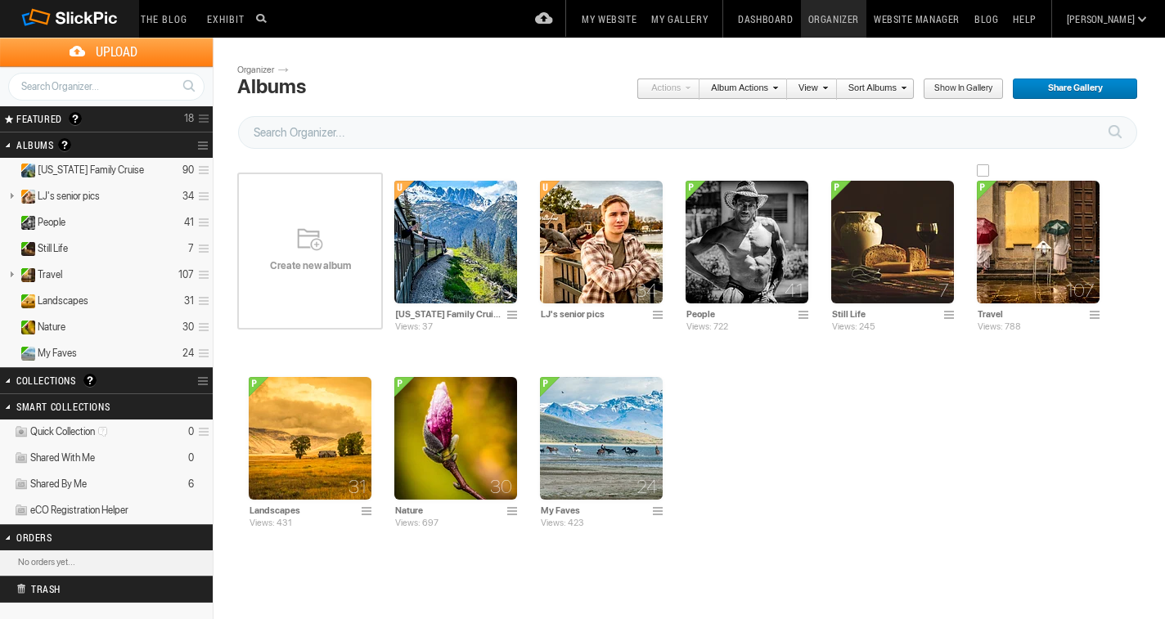
click at [1005, 228] on img at bounding box center [1038, 242] width 123 height 123
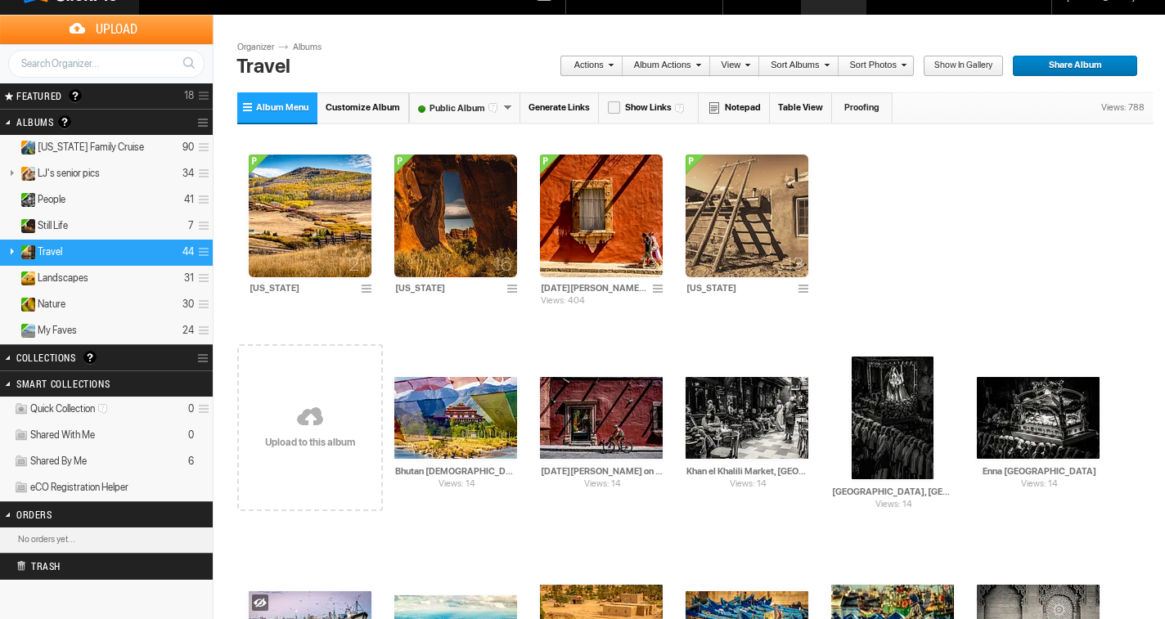
scroll to position [20, 0]
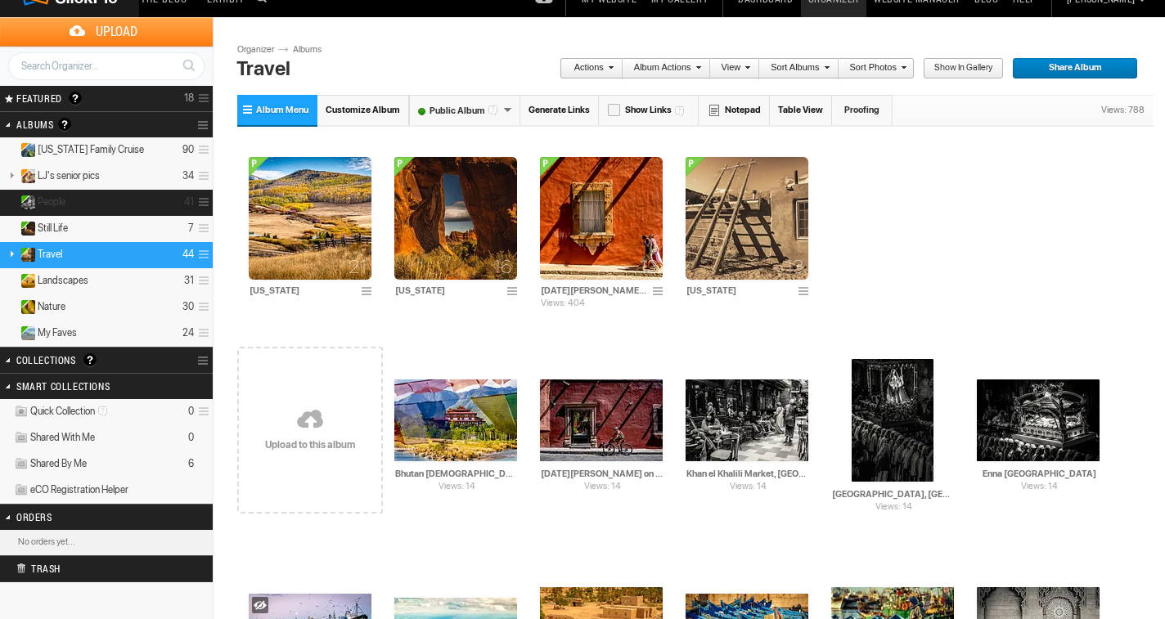
click at [52, 196] on span "People" at bounding box center [52, 202] width 28 height 13
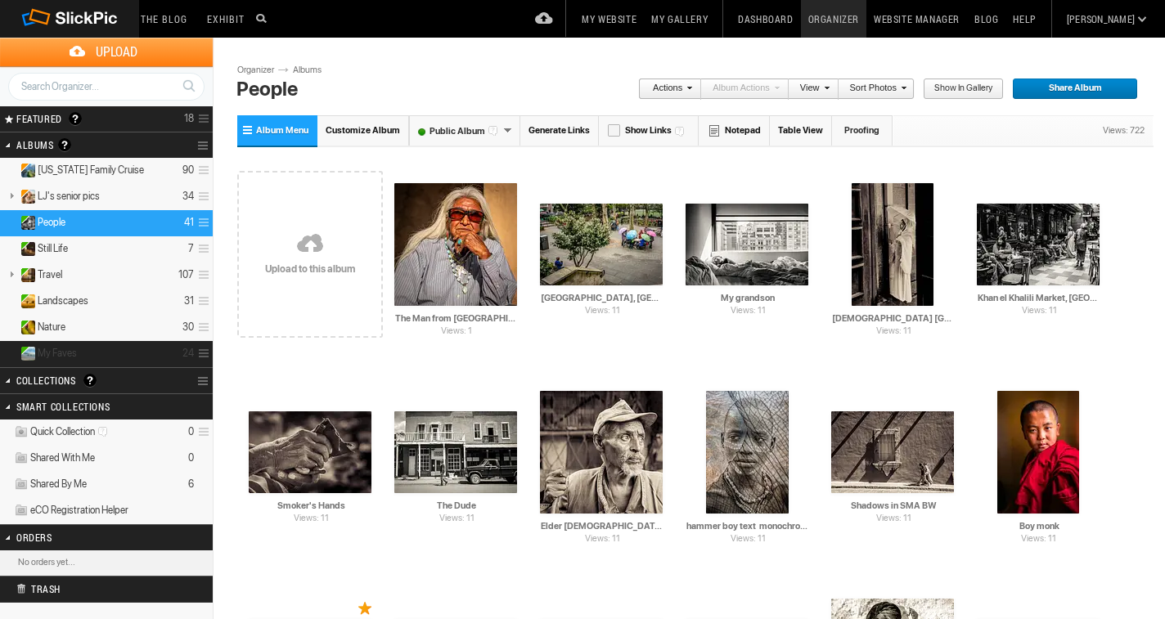
click at [64, 345] on details "My Faves 24" at bounding box center [106, 354] width 213 height 26
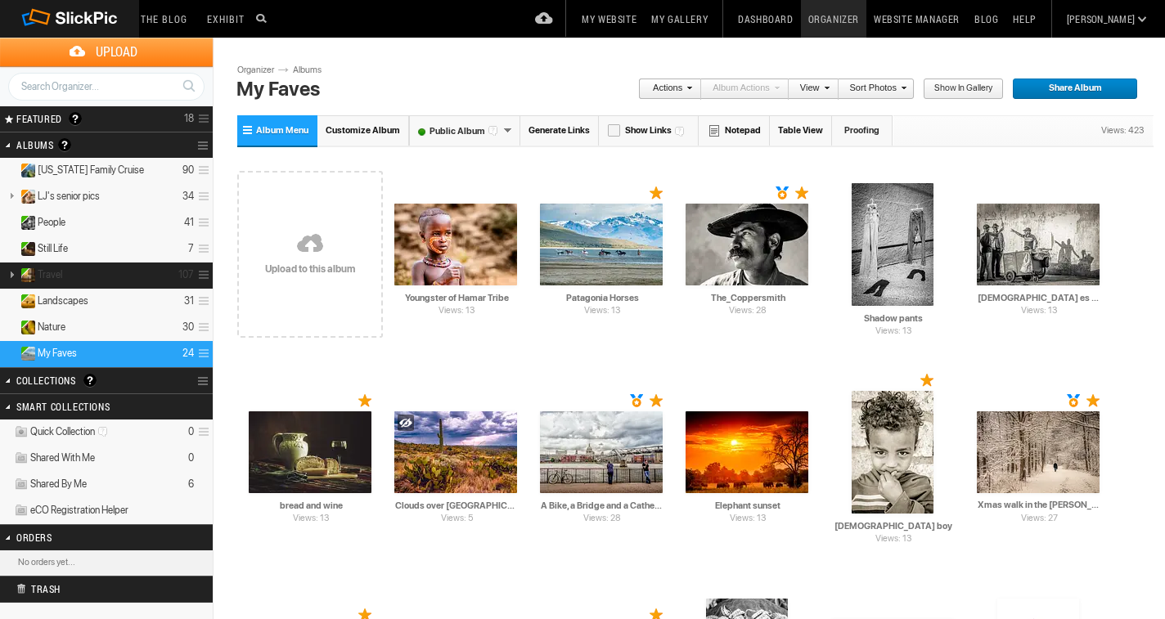
click at [53, 272] on span "Travel" at bounding box center [50, 274] width 25 height 13
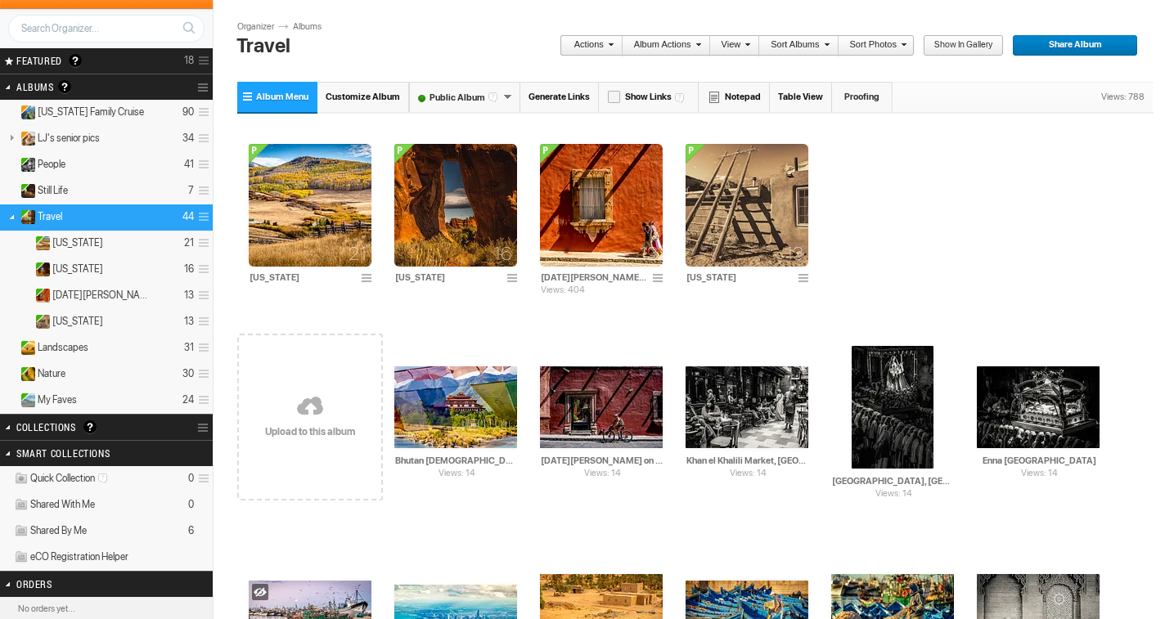
scroll to position [55, 0]
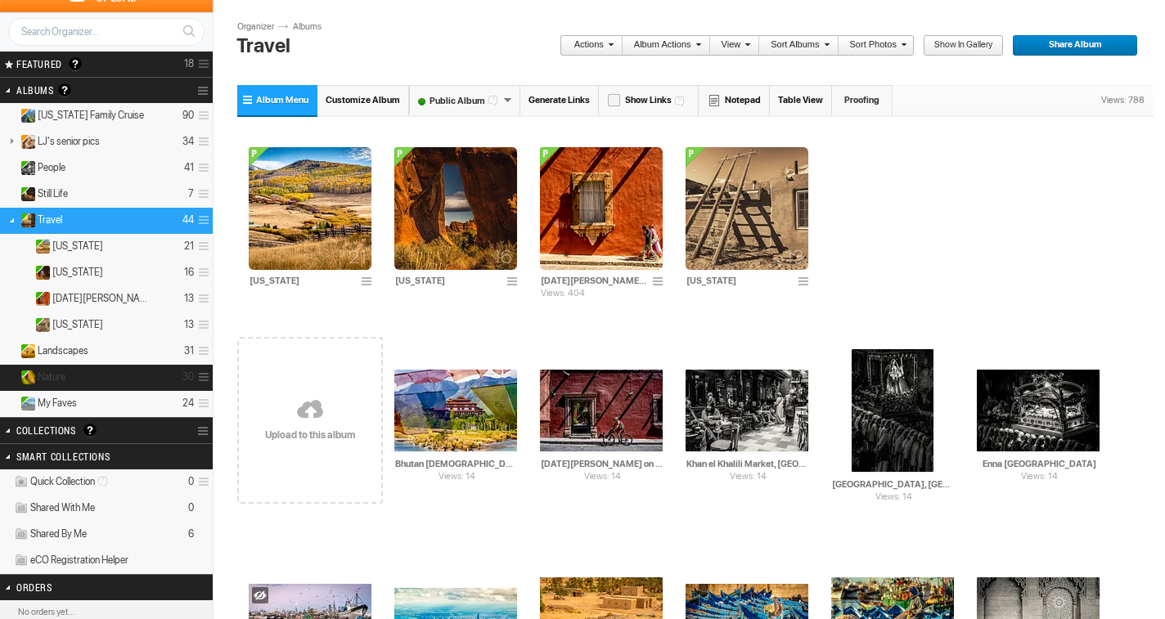
click at [65, 371] on span "Nature" at bounding box center [52, 377] width 28 height 13
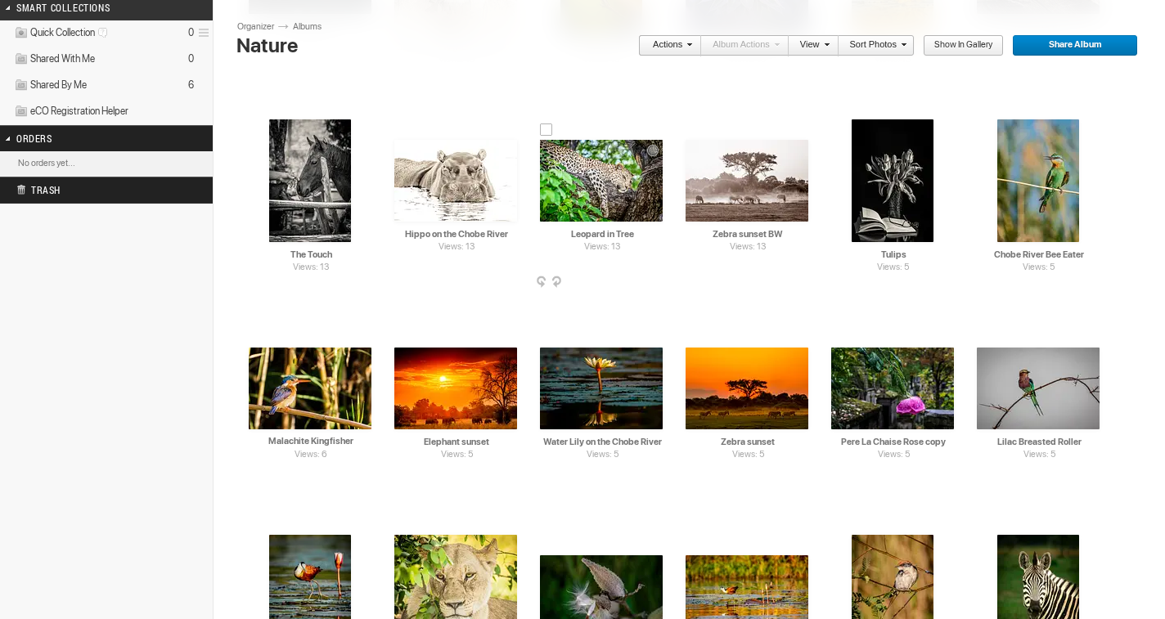
scroll to position [504, 0]
click at [660, 279] on span at bounding box center [661, 283] width 16 height 13
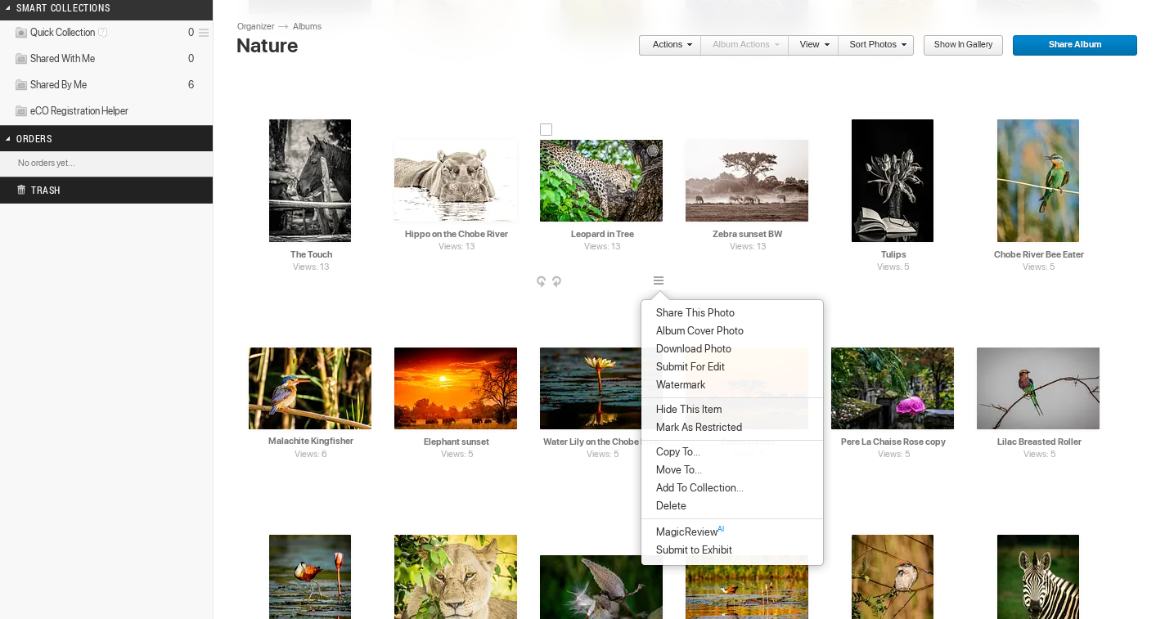
click at [602, 179] on img at bounding box center [601, 181] width 123 height 82
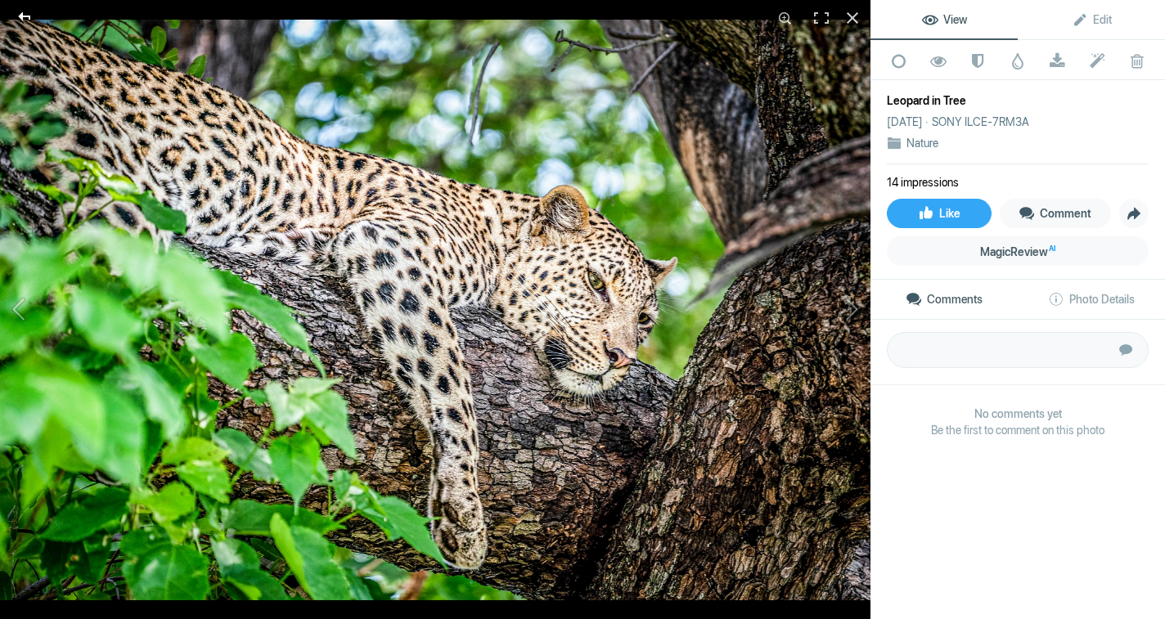
click at [25, 12] on div at bounding box center [24, 16] width 59 height 33
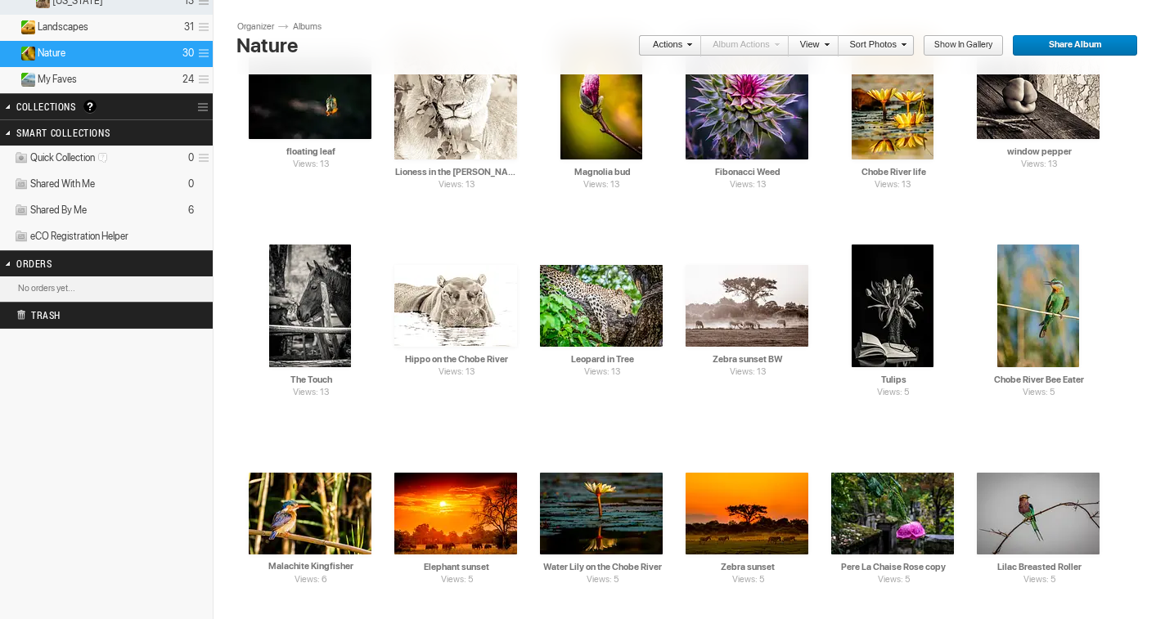
scroll to position [380, 0]
